Goal: Navigation & Orientation: Go to known website

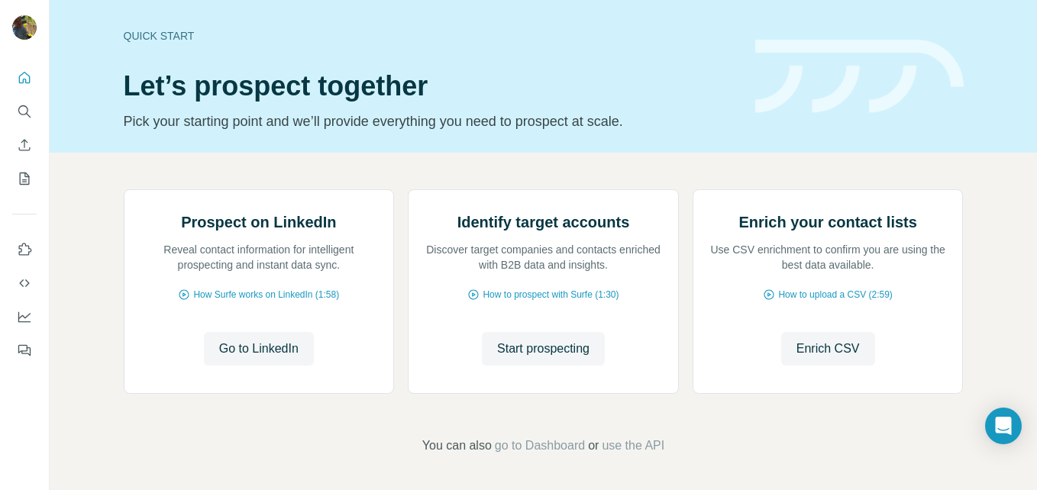
scroll to position [47, 0]
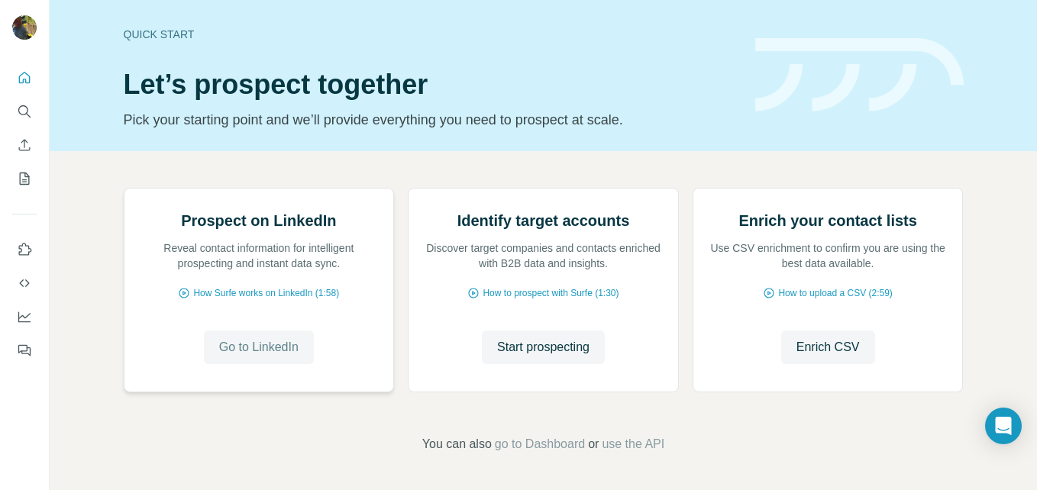
click at [264, 357] on span "Go to LinkedIn" at bounding box center [258, 347] width 79 height 18
click at [274, 364] on button "Go to LinkedIn" at bounding box center [259, 348] width 110 height 34
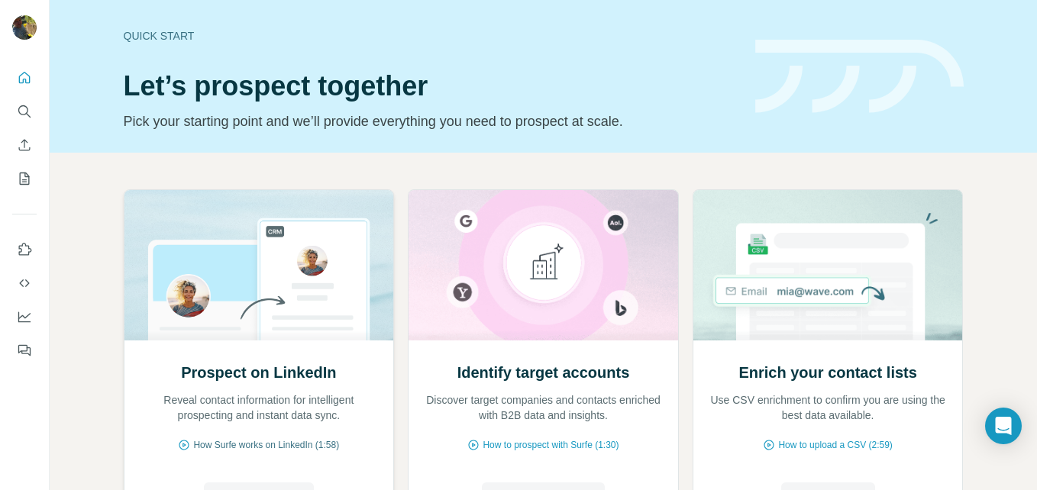
click at [273, 444] on span "How Surfe works on LinkedIn (1:58)" at bounding box center [266, 446] width 146 height 14
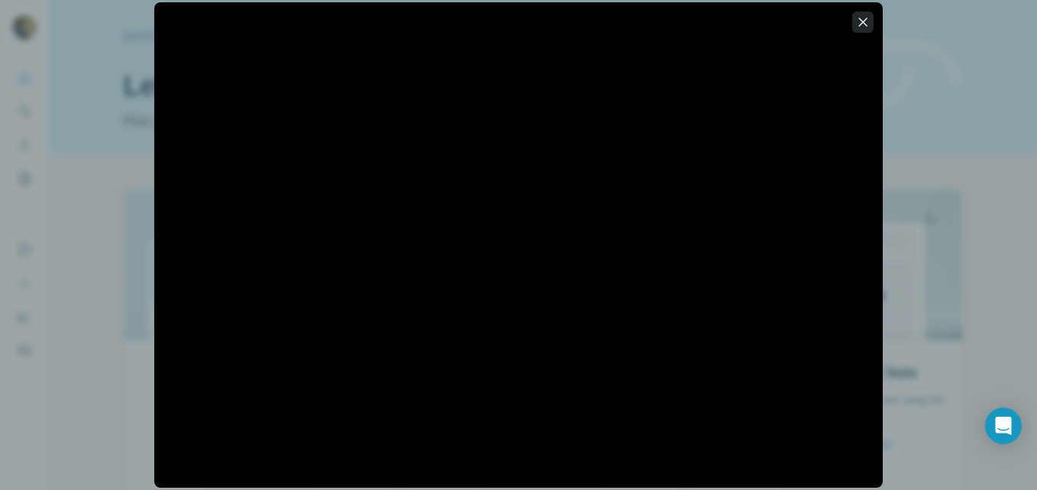
click at [864, 26] on icon "button" at bounding box center [863, 22] width 15 height 15
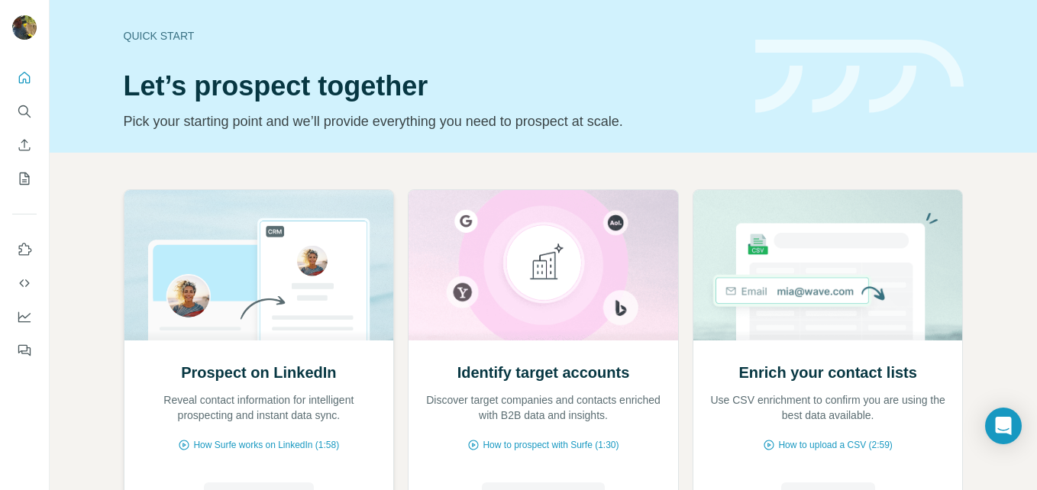
click at [294, 257] on img at bounding box center [259, 265] width 271 height 151
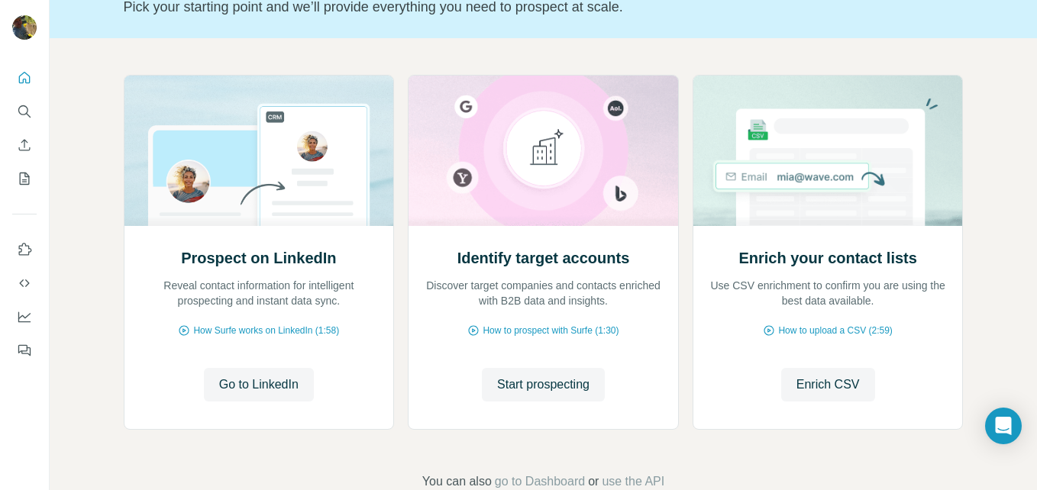
scroll to position [152, 0]
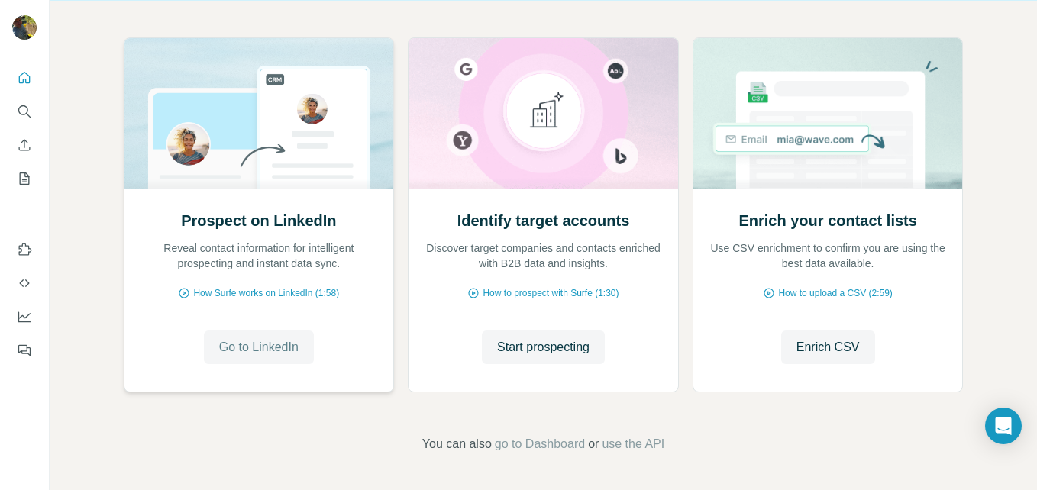
click at [267, 339] on span "Go to LinkedIn" at bounding box center [258, 347] width 79 height 18
click at [22, 251] on icon "Use Surfe on LinkedIn" at bounding box center [24, 249] width 15 height 15
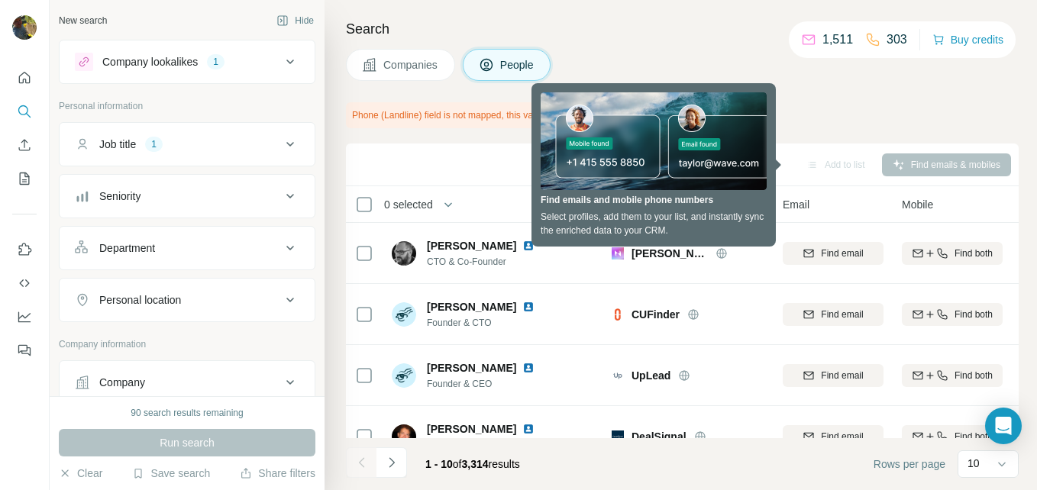
click at [510, 62] on span "People" at bounding box center [517, 64] width 35 height 15
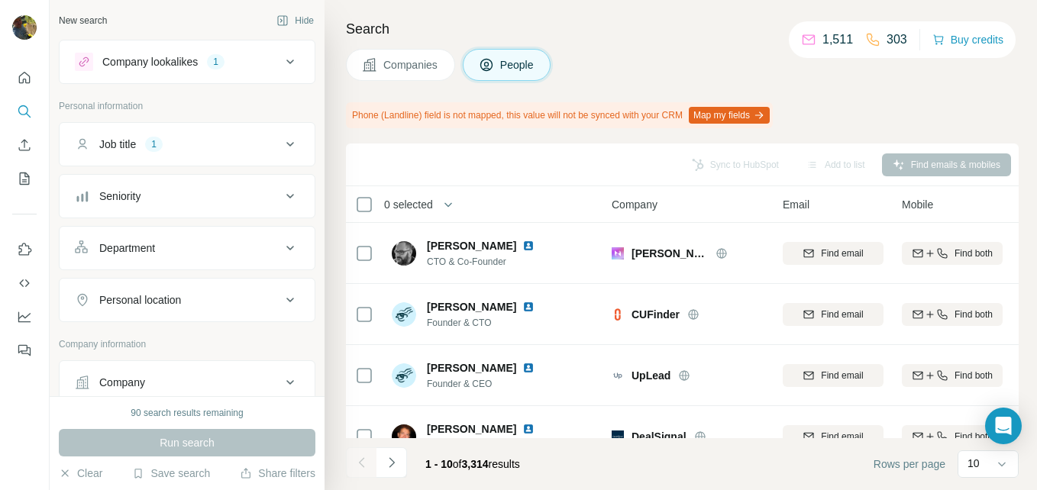
click at [720, 119] on button "Map my fields" at bounding box center [729, 115] width 81 height 17
